Goal: Task Accomplishment & Management: Use online tool/utility

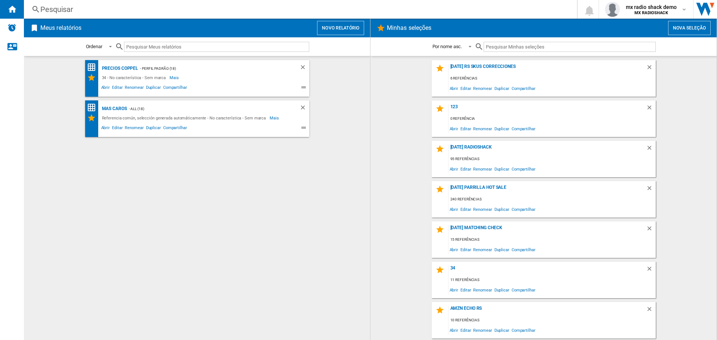
click at [329, 28] on button "Novo relatório" at bounding box center [340, 28] width 47 height 14
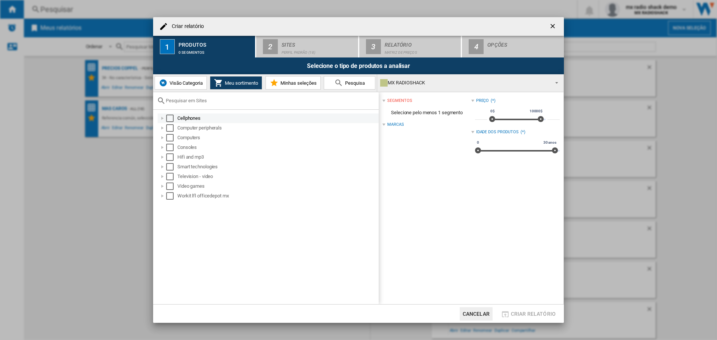
click at [168, 118] on div "Select" at bounding box center [169, 118] width 7 height 7
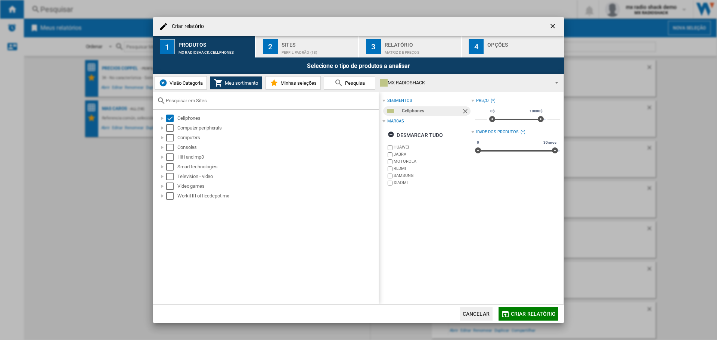
click at [466, 314] on button "Cancelar" at bounding box center [476, 313] width 33 height 13
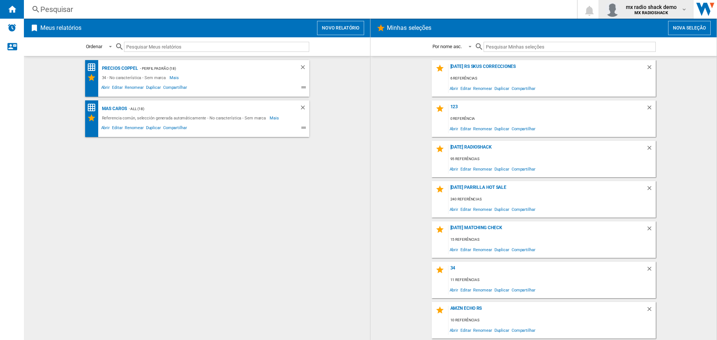
click at [668, 11] on b "MX RADIOSHACK" at bounding box center [651, 12] width 34 height 5
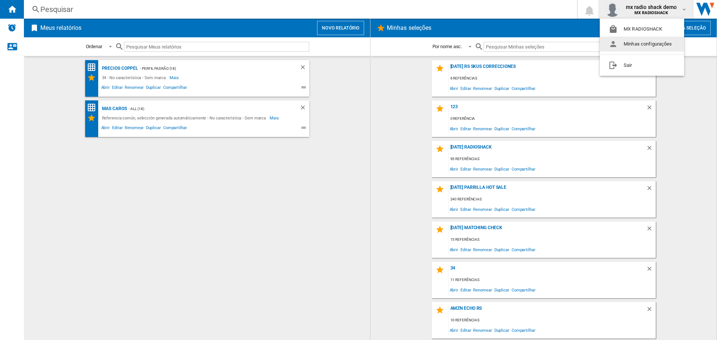
click at [647, 41] on button "Minhas configurações" at bounding box center [642, 44] width 84 height 15
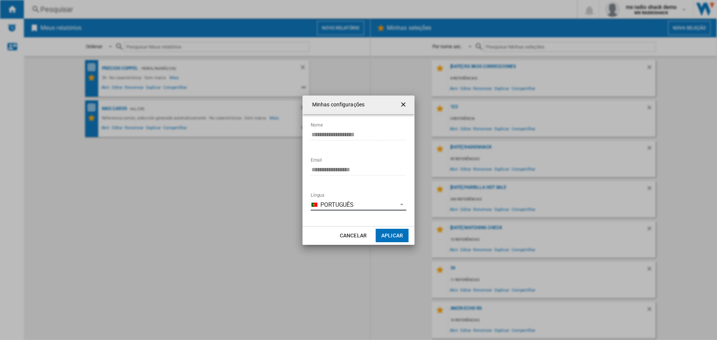
click at [329, 204] on span "Português" at bounding box center [356, 205] width 73 height 8
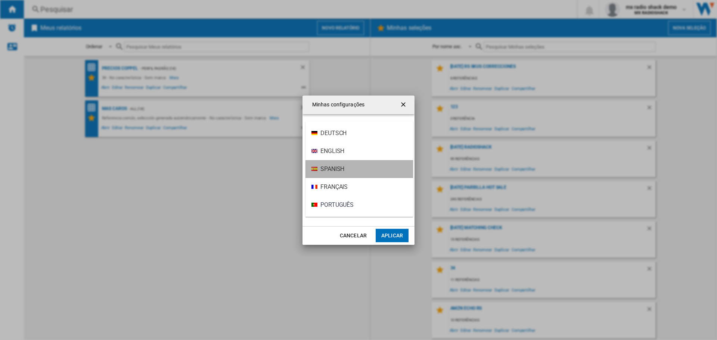
click at [341, 169] on span "Spanish" at bounding box center [332, 169] width 24 height 8
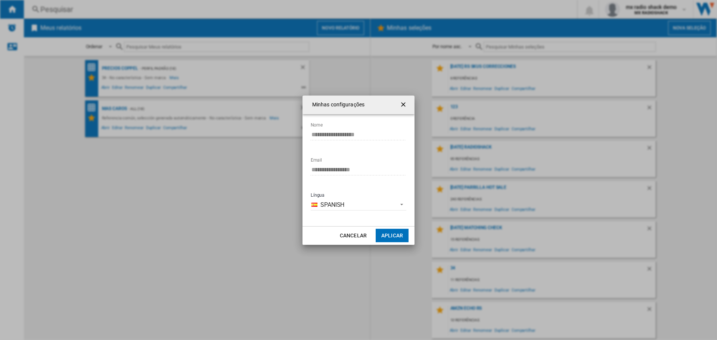
click at [389, 233] on button "Aplicar" at bounding box center [392, 235] width 33 height 13
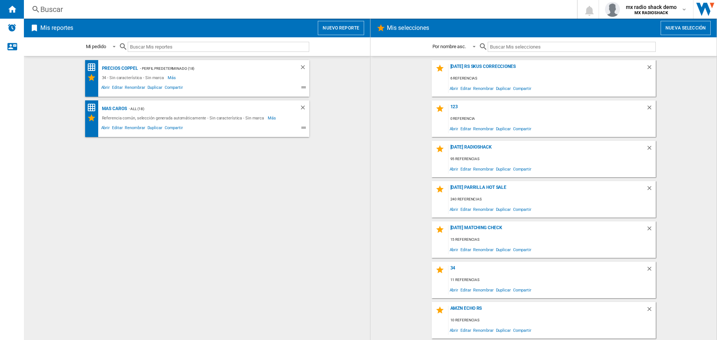
click at [336, 29] on button "Nuevo reporte" at bounding box center [341, 28] width 46 height 14
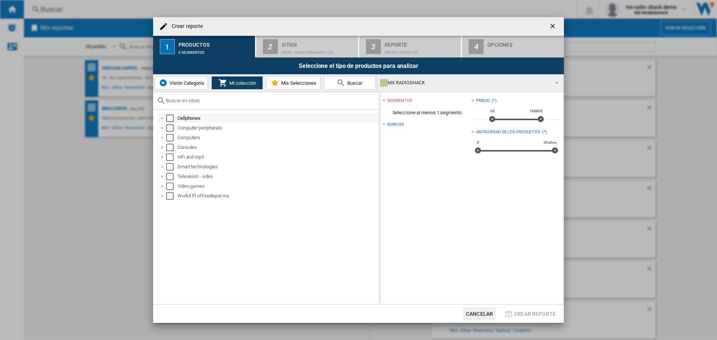
click at [167, 117] on div "Select" at bounding box center [169, 118] width 7 height 7
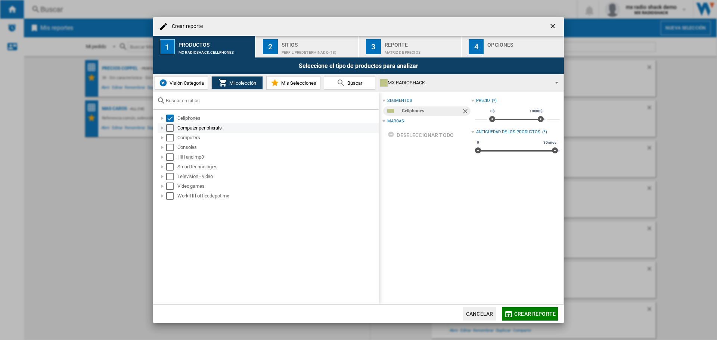
click at [170, 125] on div "Select" at bounding box center [169, 127] width 7 height 7
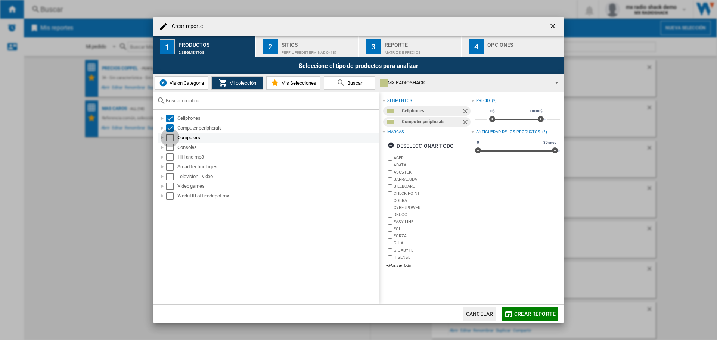
click at [168, 139] on div "Select" at bounding box center [169, 137] width 7 height 7
click at [168, 146] on div "Select" at bounding box center [169, 147] width 7 height 7
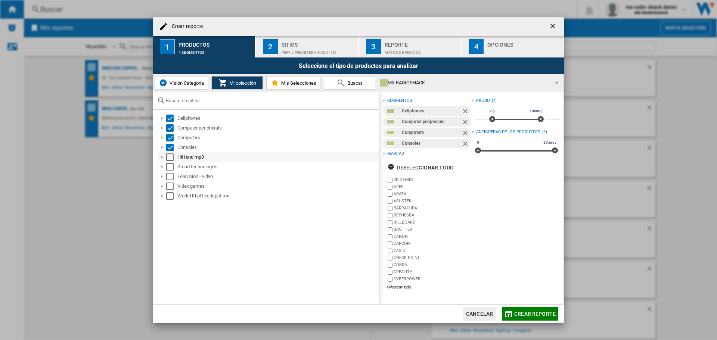
click at [169, 161] on div "Hifi and mp3" at bounding box center [268, 157] width 221 height 10
click at [169, 168] on div "Select" at bounding box center [169, 166] width 7 height 7
click at [172, 156] on div "Select" at bounding box center [169, 156] width 7 height 7
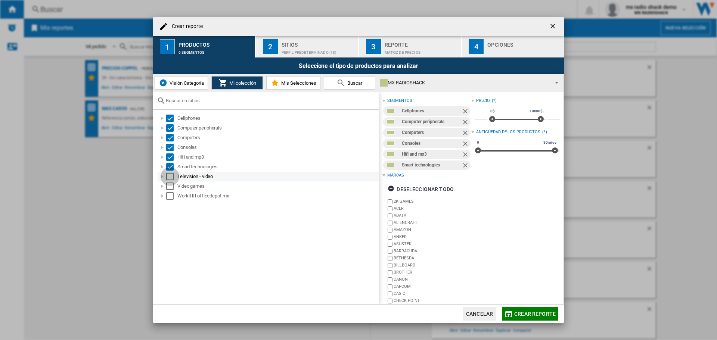
click at [171, 180] on div "Select" at bounding box center [169, 176] width 7 height 7
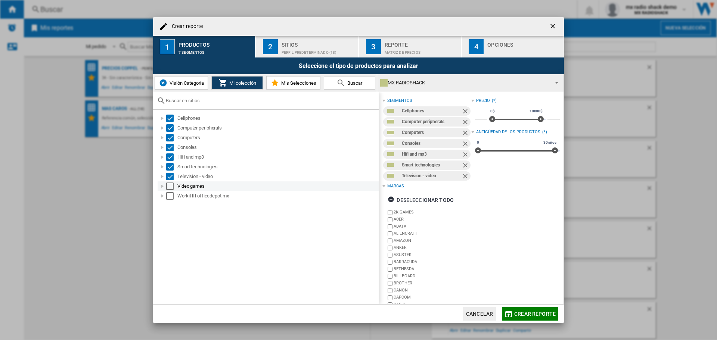
click at [169, 187] on div "Select" at bounding box center [169, 186] width 7 height 7
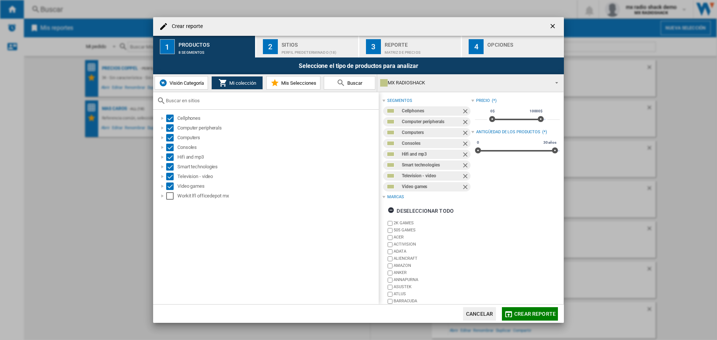
click at [305, 48] on div "Perfil predeterminado (18)" at bounding box center [318, 51] width 74 height 8
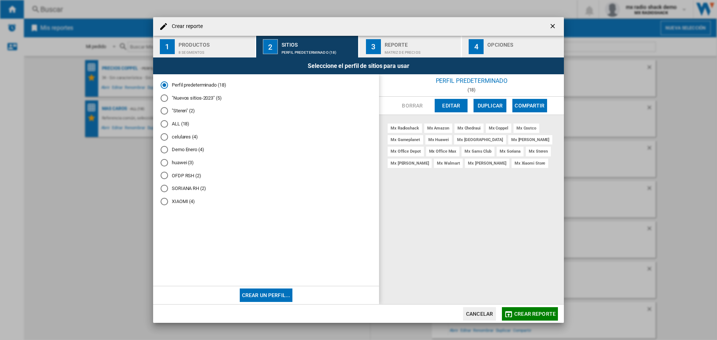
click at [182, 203] on md-radio-button "XIAOMI (4)" at bounding box center [266, 201] width 211 height 7
click at [185, 189] on md-radio-button "SORIANA RH (2)" at bounding box center [266, 188] width 211 height 7
click at [186, 180] on md-radio-group "Perfil predeterminado (18) "Nuevos sitios-2023" (5) "Steren" (2) ALL (18) celul…" at bounding box center [266, 147] width 211 height 130
click at [186, 179] on md-radio-button "OFDP RSH (2)" at bounding box center [266, 175] width 211 height 7
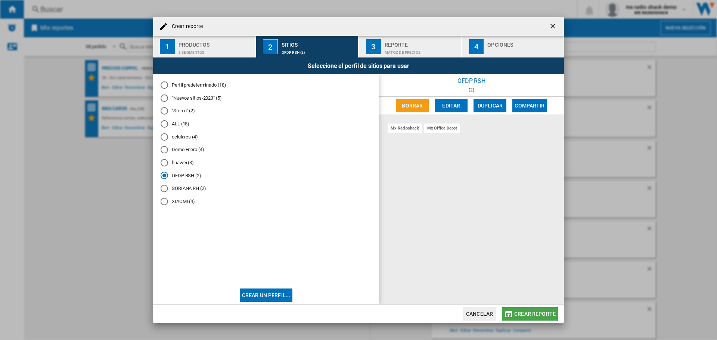
click at [536, 315] on span "Crear reporte" at bounding box center [534, 314] width 41 height 6
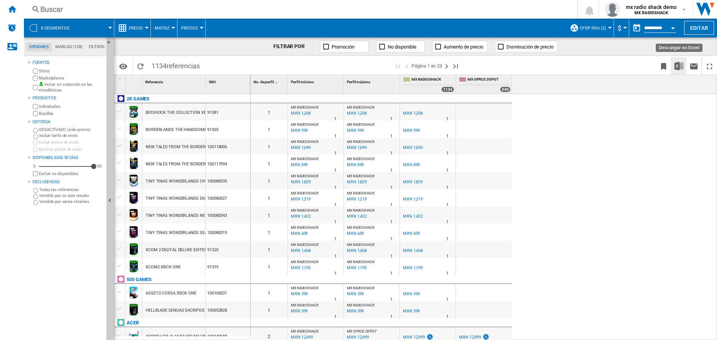
click at [677, 65] on img "Descargar en Excel" at bounding box center [678, 66] width 9 height 9
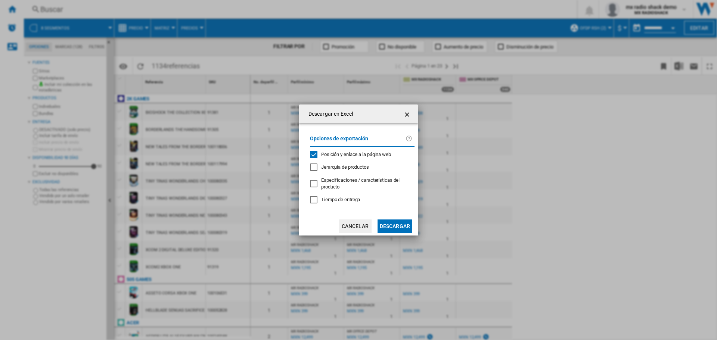
click at [346, 169] on span "Jerarquía de productos" at bounding box center [345, 167] width 48 height 6
click at [367, 227] on button "Cancelar" at bounding box center [355, 226] width 33 height 13
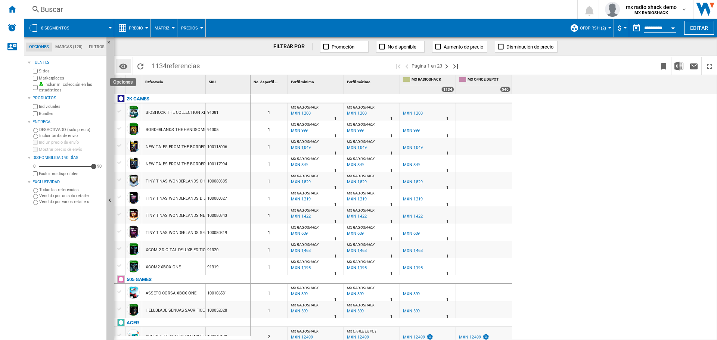
click at [125, 67] on md-icon "Opciones" at bounding box center [123, 66] width 9 height 9
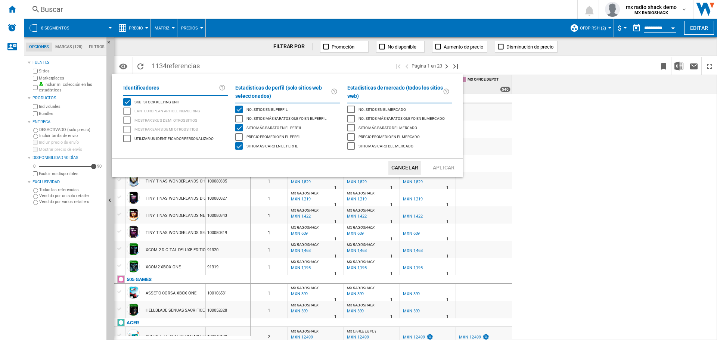
click at [239, 109] on div "No. sitios en el perfil" at bounding box center [238, 109] width 7 height 7
click at [238, 127] on div "Sitio más barato en el perfil" at bounding box center [238, 127] width 7 height 7
click at [239, 145] on div "Sitio más caro en el perfil" at bounding box center [238, 145] width 7 height 7
click at [440, 166] on button "Aplicar" at bounding box center [443, 168] width 33 height 14
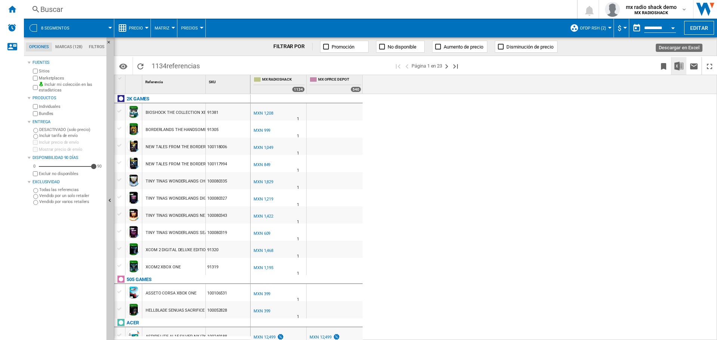
click at [681, 66] on img "Descargar en Excel" at bounding box center [678, 66] width 9 height 9
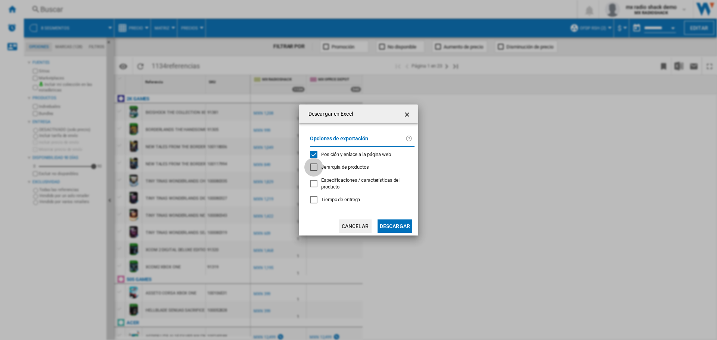
click at [317, 167] on div "Jerarquía de productos" at bounding box center [313, 167] width 7 height 7
click at [396, 227] on button "Descargar" at bounding box center [394, 226] width 35 height 13
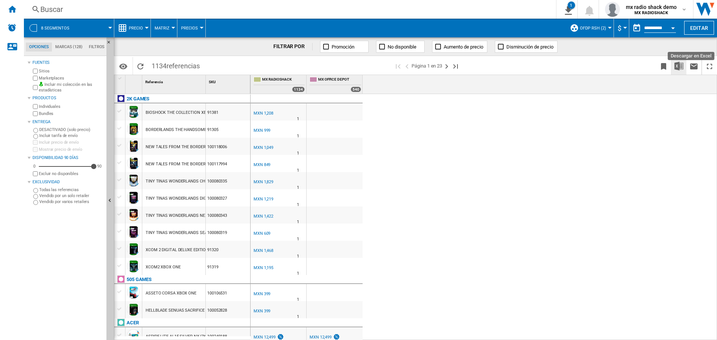
click at [678, 65] on img "Descargar en Excel" at bounding box center [678, 66] width 9 height 9
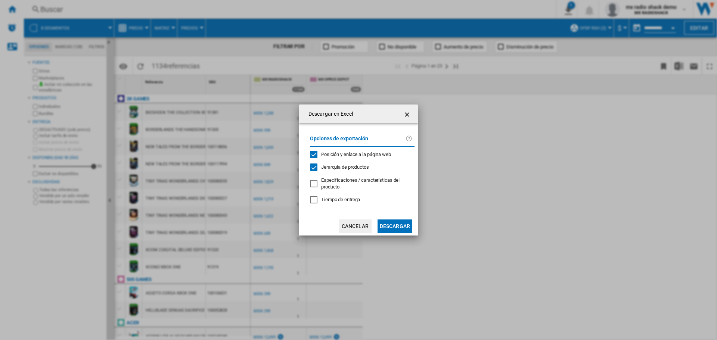
click at [404, 230] on button "Descargar" at bounding box center [394, 226] width 35 height 13
